Goal: Register for event/course

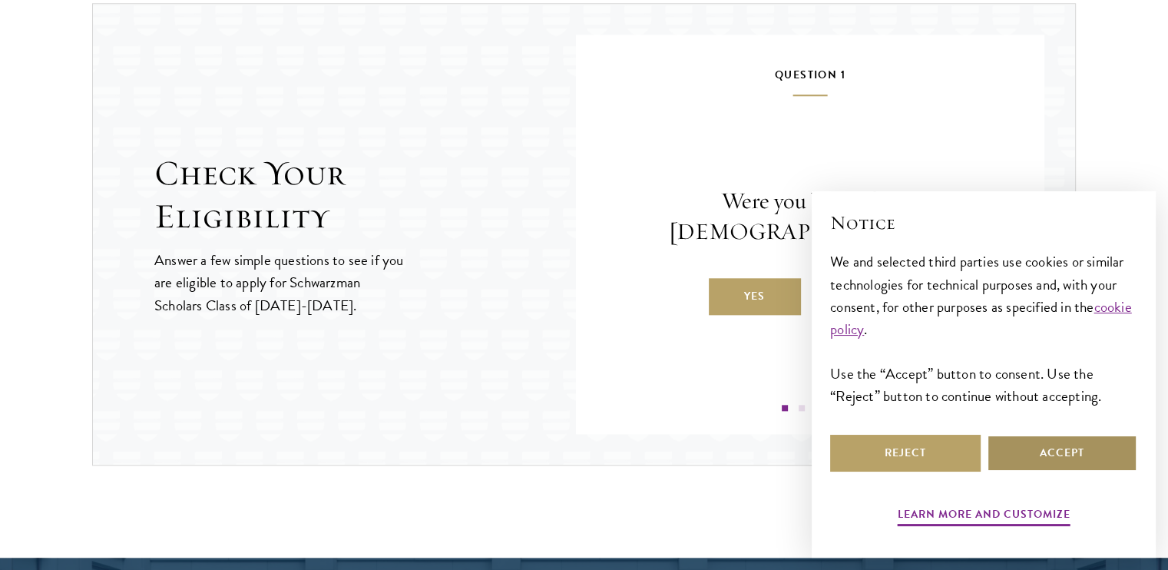
click at [1035, 449] on button "Accept" at bounding box center [1062, 453] width 151 height 37
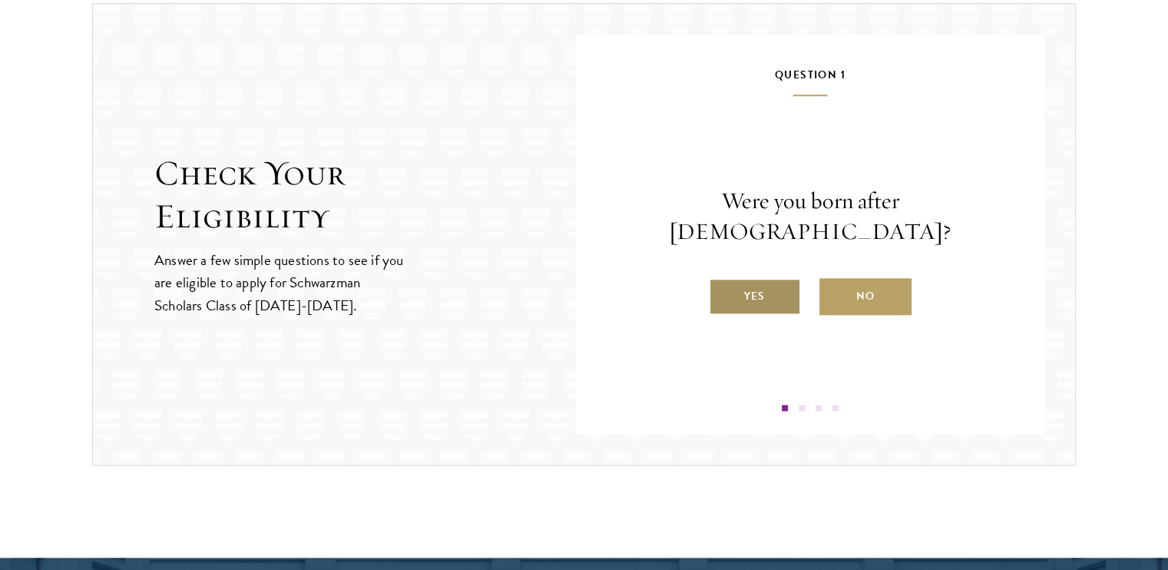
click at [774, 281] on label "Yes" at bounding box center [755, 296] width 92 height 37
click at [723, 281] on input "Yes" at bounding box center [716, 287] width 14 height 14
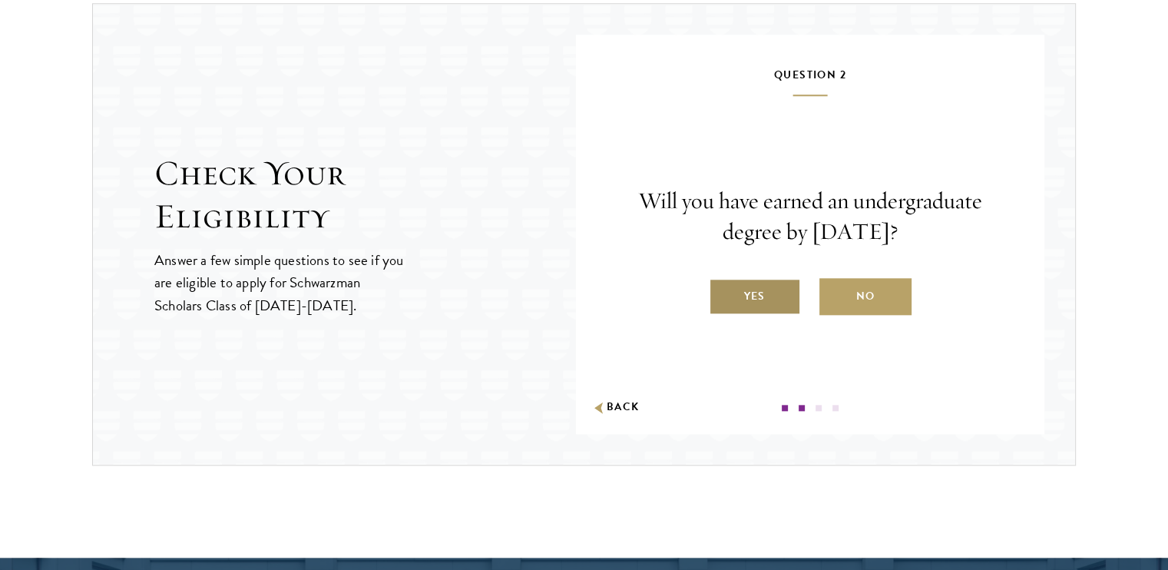
click at [773, 293] on label "Yes" at bounding box center [755, 296] width 92 height 37
click at [723, 293] on input "Yes" at bounding box center [716, 287] width 14 height 14
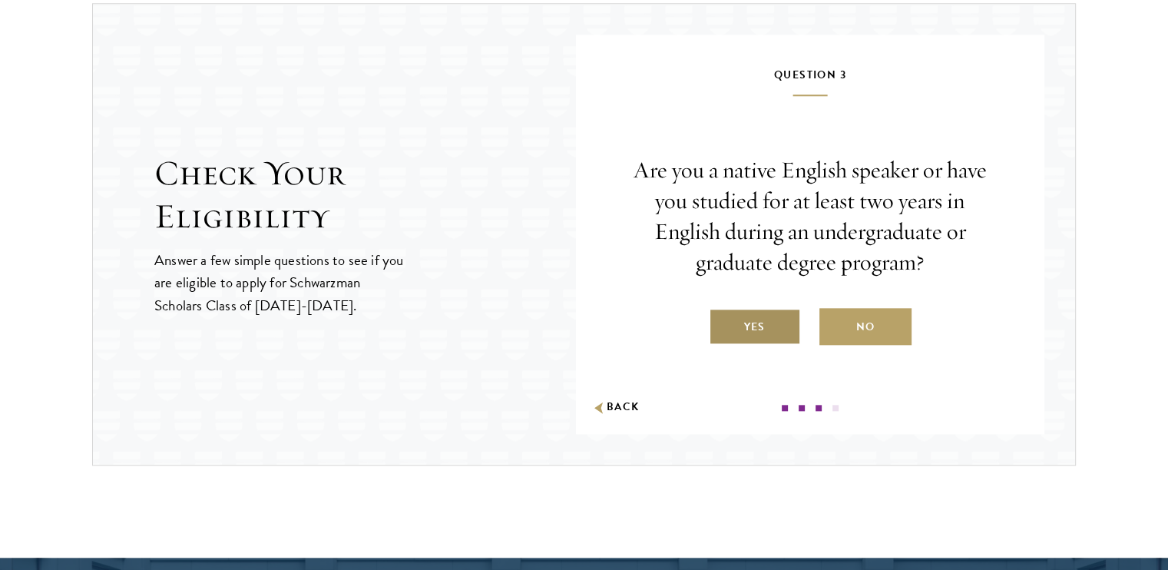
click at [768, 319] on label "Yes" at bounding box center [755, 326] width 92 height 37
click at [723, 319] on input "Yes" at bounding box center [716, 317] width 14 height 14
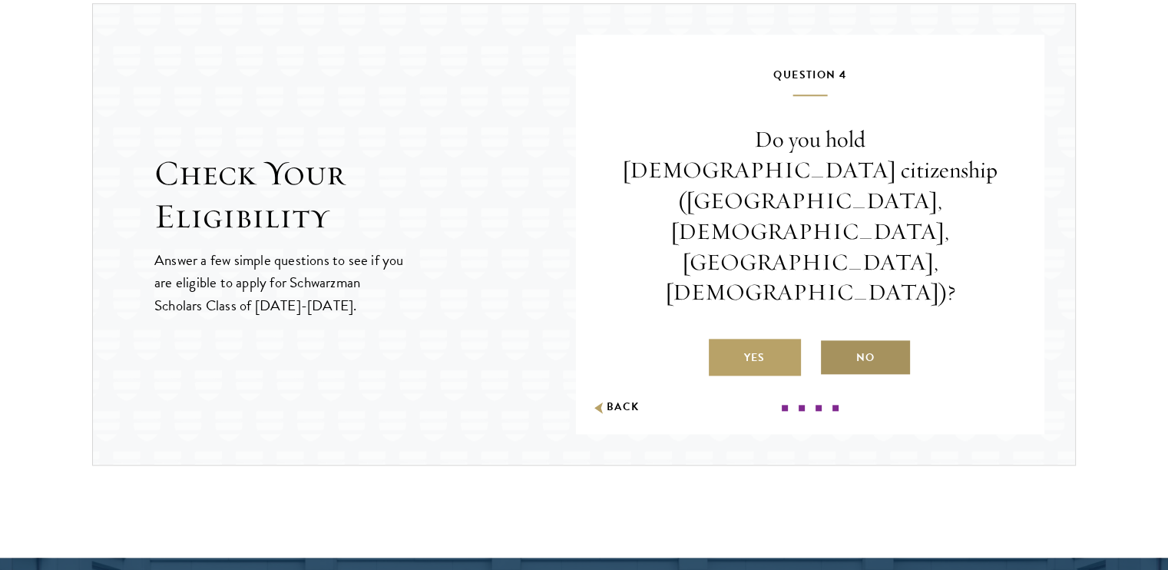
click at [845, 339] on label "No" at bounding box center [866, 357] width 92 height 37
click at [833, 341] on input "No" at bounding box center [827, 348] width 14 height 14
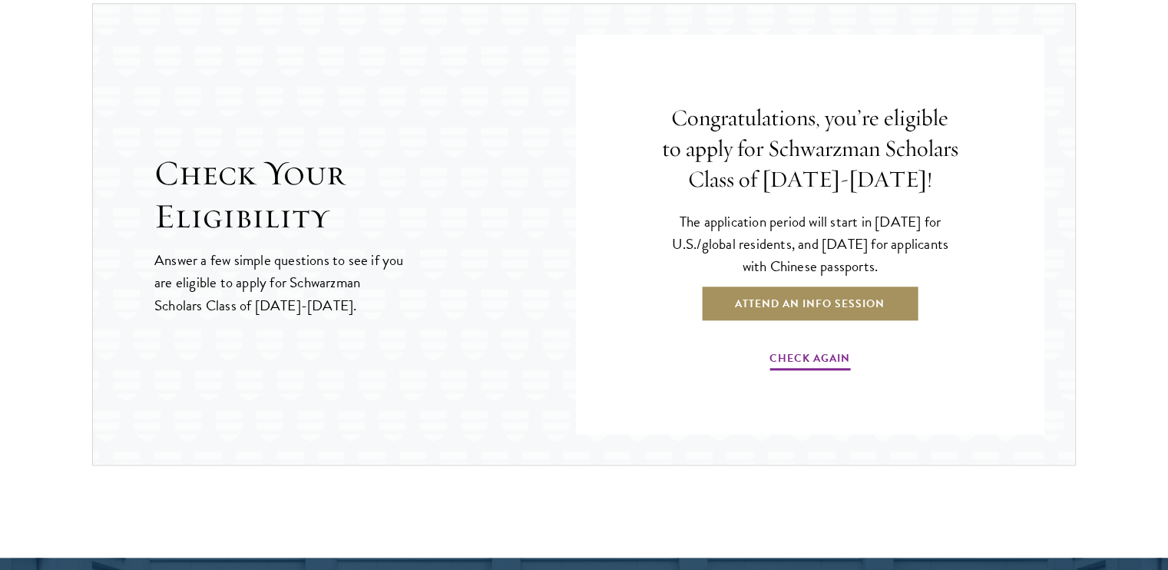
click at [817, 306] on link "Attend an Info Session" at bounding box center [810, 303] width 219 height 37
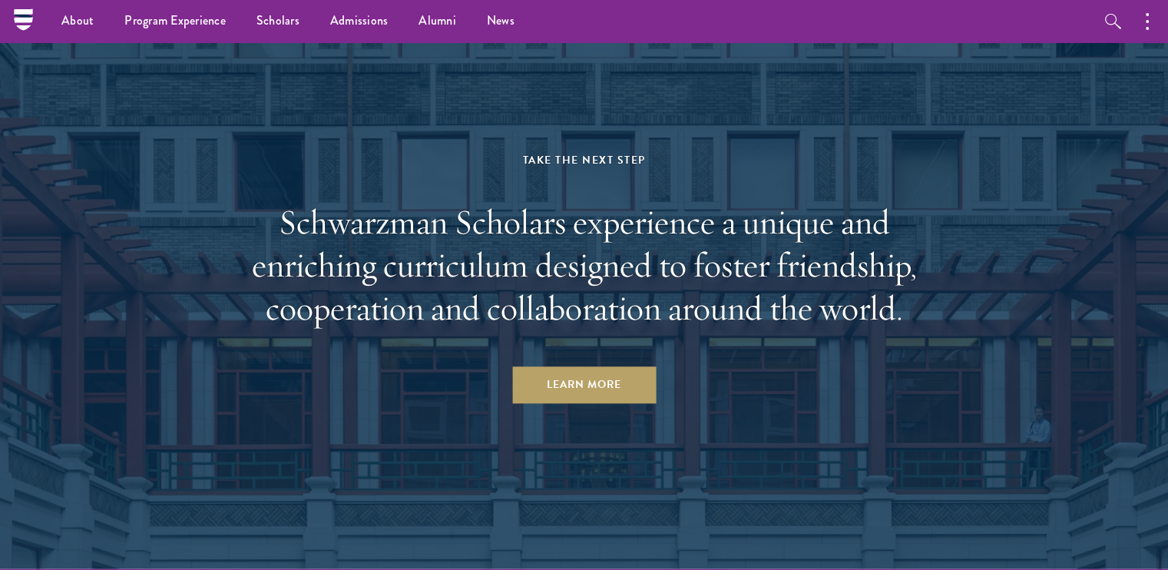
scroll to position [7269, 0]
